Goal: Information Seeking & Learning: Learn about a topic

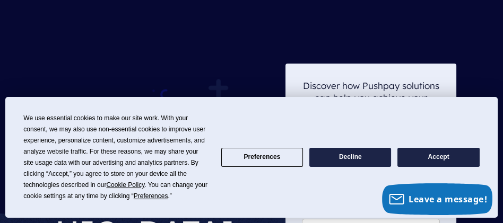
click at [429, 154] on button "Accept" at bounding box center [438, 157] width 82 height 19
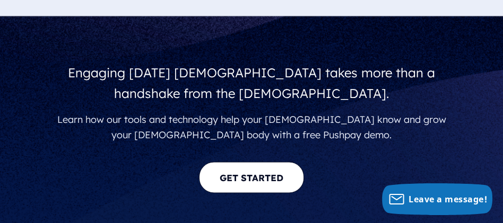
scroll to position [2107, 0]
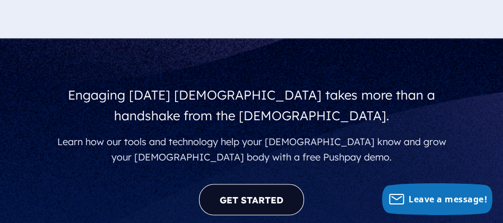
click at [246, 184] on link "GET STARTED" at bounding box center [251, 199] width 105 height 31
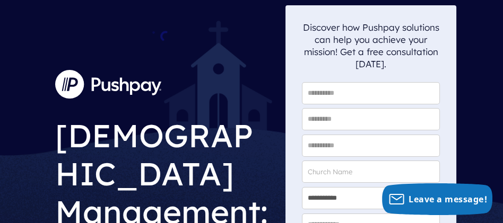
scroll to position [0, 0]
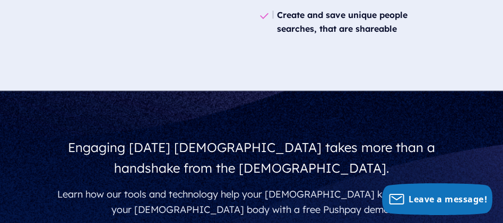
scroll to position [2093, 0]
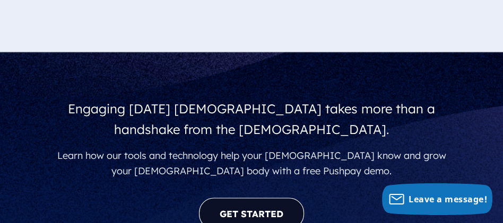
click at [248, 198] on link "GET STARTED" at bounding box center [251, 213] width 105 height 31
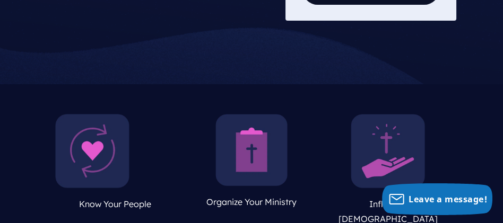
scroll to position [477, 0]
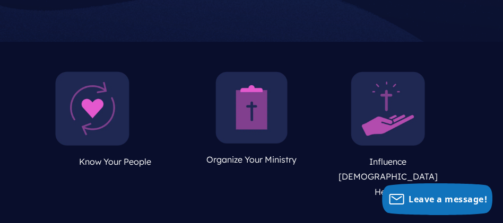
click at [107, 110] on img at bounding box center [92, 109] width 74 height 74
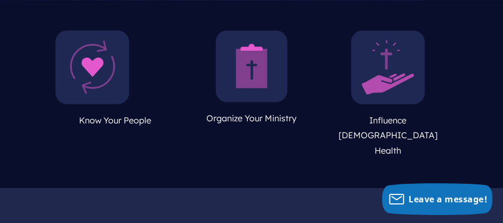
scroll to position [516, 0]
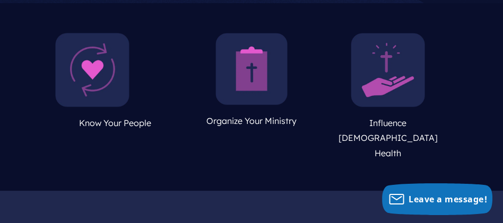
click at [264, 64] on img at bounding box center [251, 69] width 72 height 72
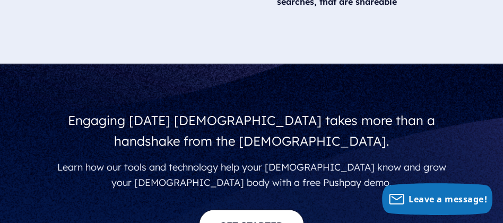
scroll to position [2095, 0]
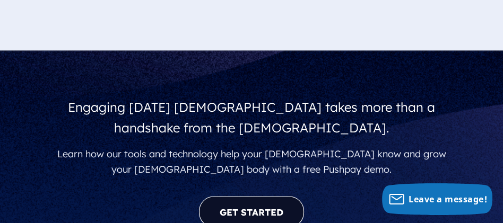
click at [266, 196] on link "GET STARTED" at bounding box center [251, 211] width 105 height 31
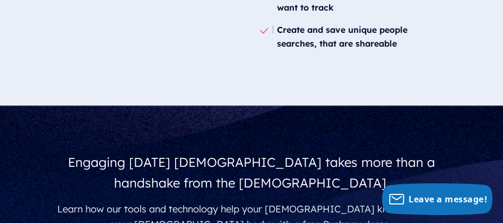
scroll to position [2069, 0]
